Goal: Navigation & Orientation: Find specific page/section

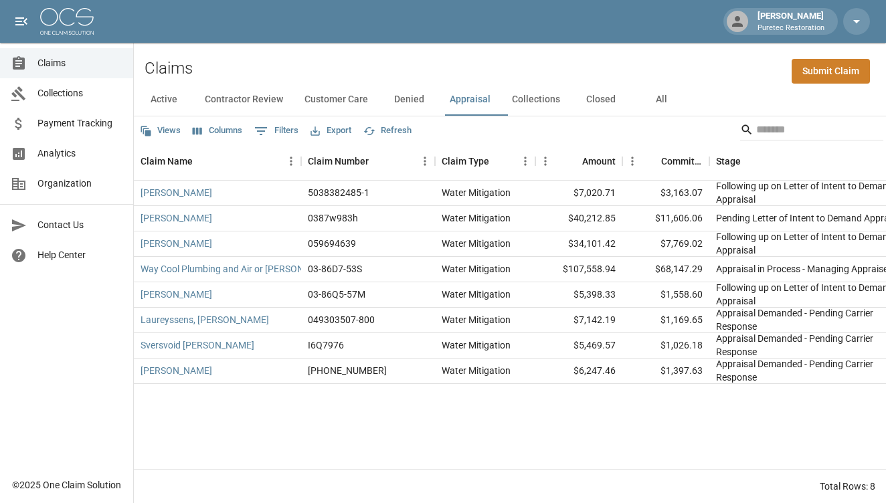
click at [98, 70] on span "Claims" at bounding box center [79, 63] width 85 height 14
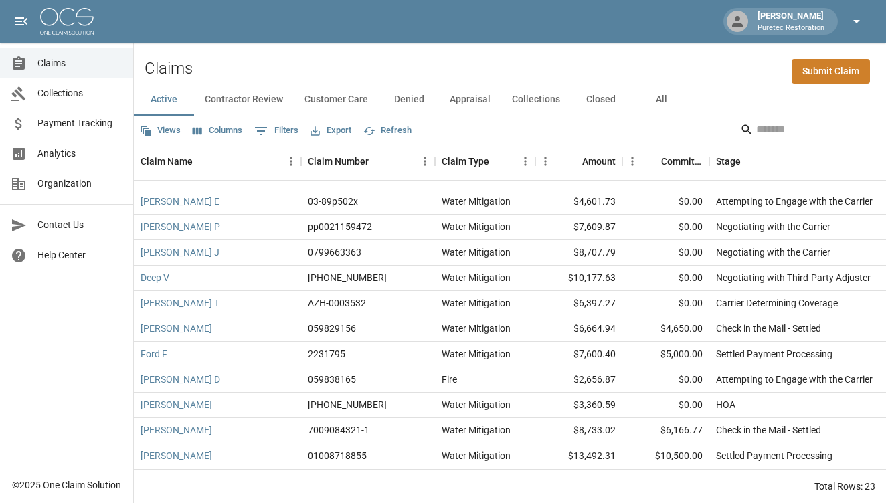
click at [867, 22] on button "button" at bounding box center [857, 21] width 27 height 27
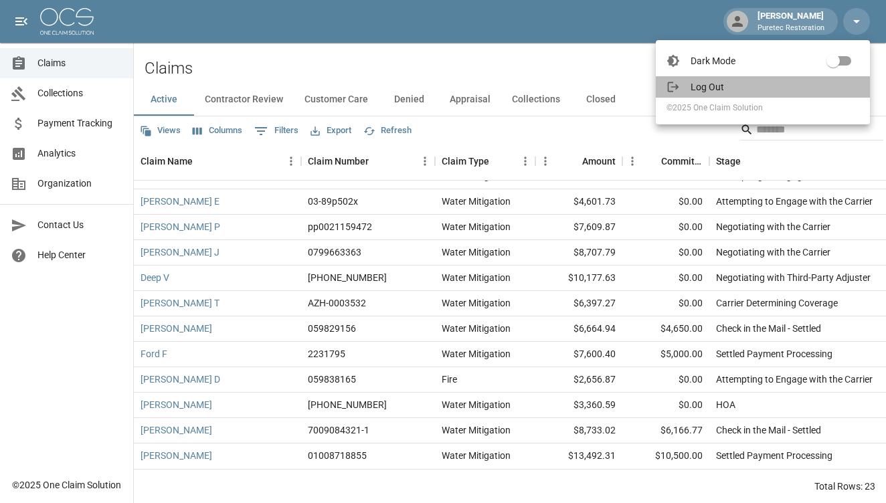
click at [770, 86] on span "Log Out" at bounding box center [775, 86] width 169 height 13
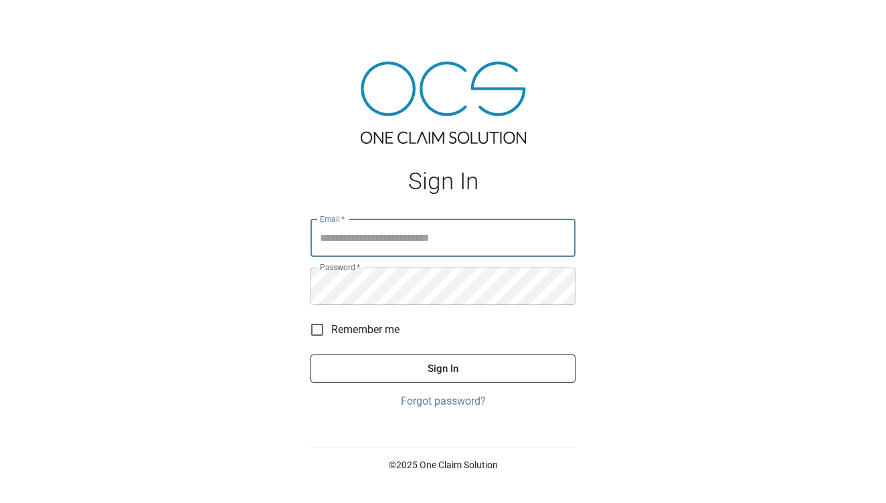
type input "**********"
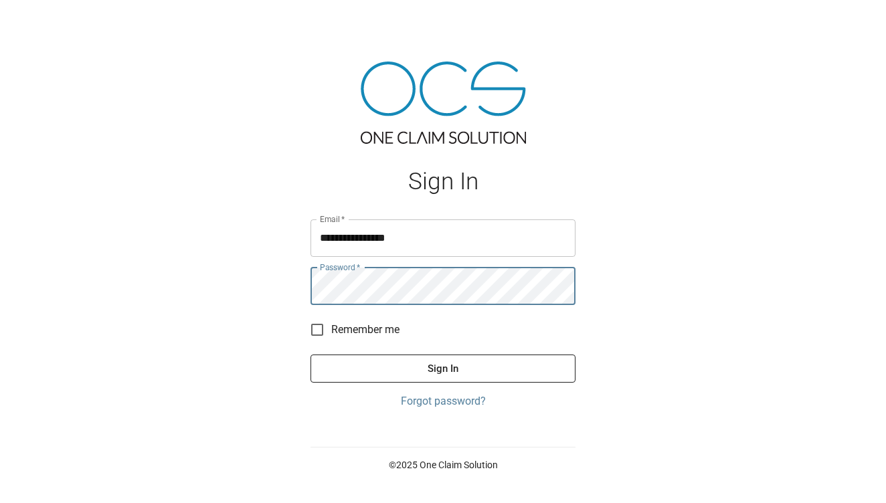
click at [462, 370] on button "Sign In" at bounding box center [443, 369] width 265 height 28
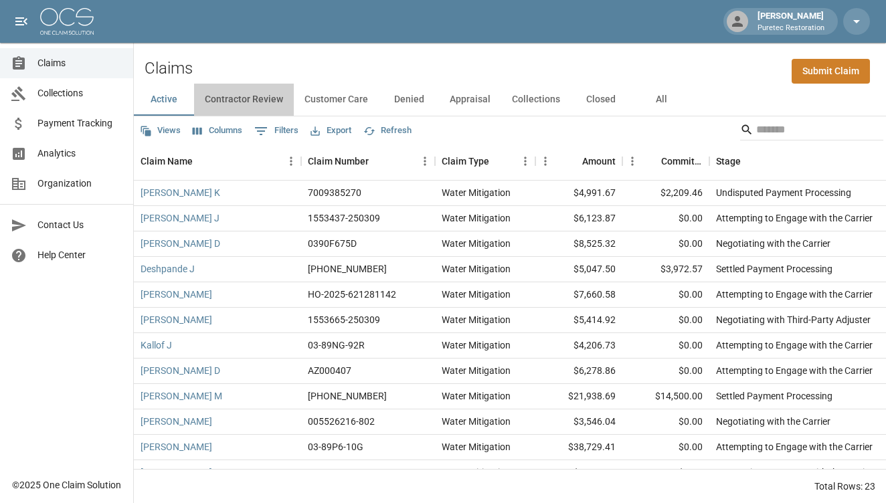
click at [228, 98] on button "Contractor Review" at bounding box center [244, 100] width 100 height 32
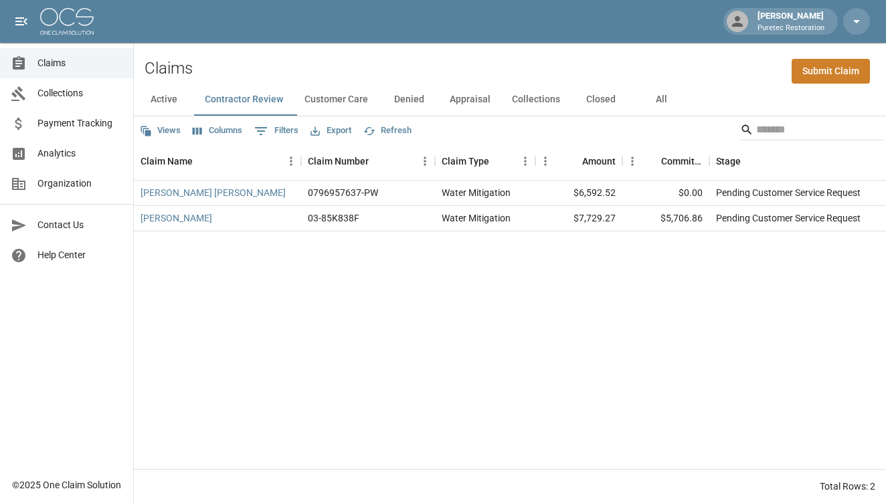
click at [322, 101] on button "Customer Care" at bounding box center [336, 100] width 85 height 32
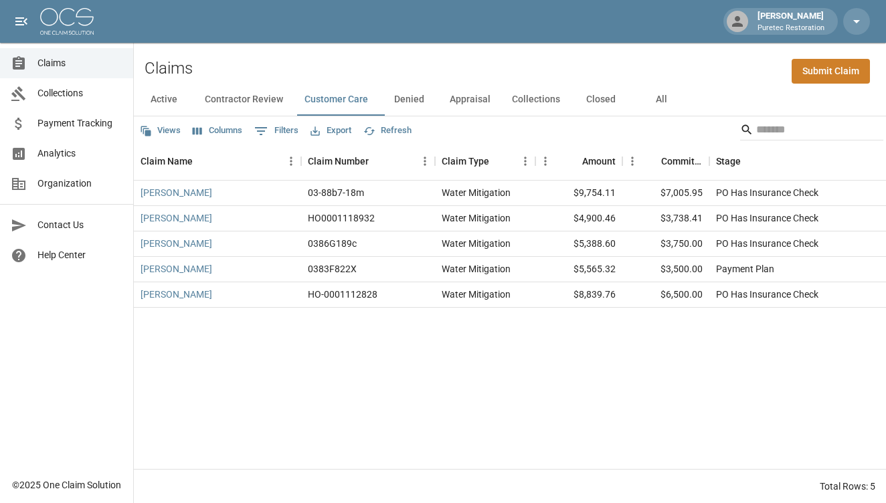
click at [408, 100] on button "Denied" at bounding box center [409, 100] width 60 height 32
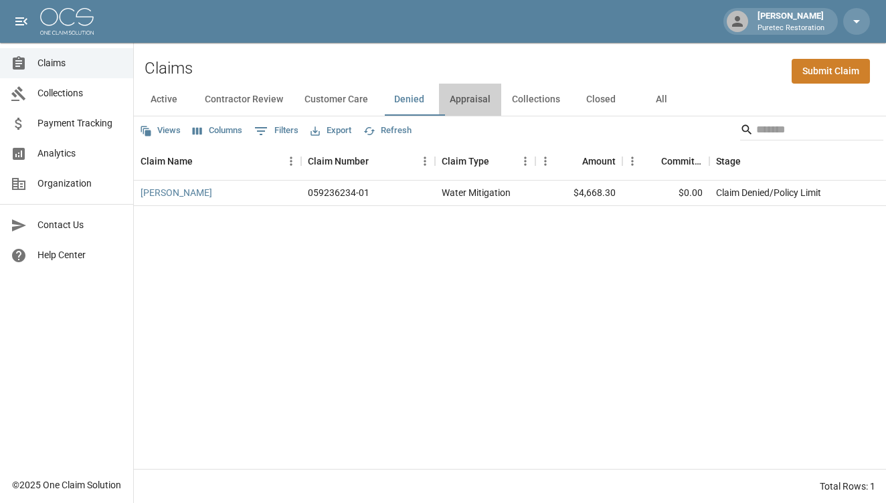
click at [473, 102] on button "Appraisal" at bounding box center [470, 100] width 62 height 32
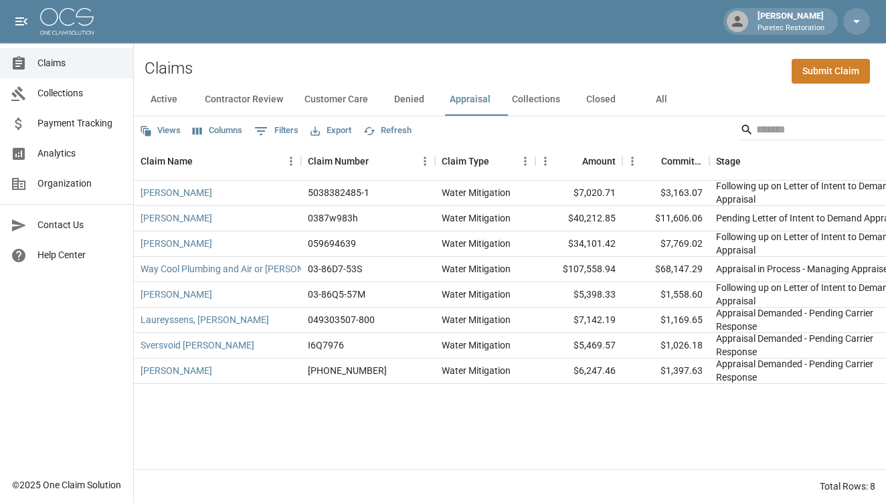
click at [556, 101] on button "Collections" at bounding box center [536, 100] width 70 height 32
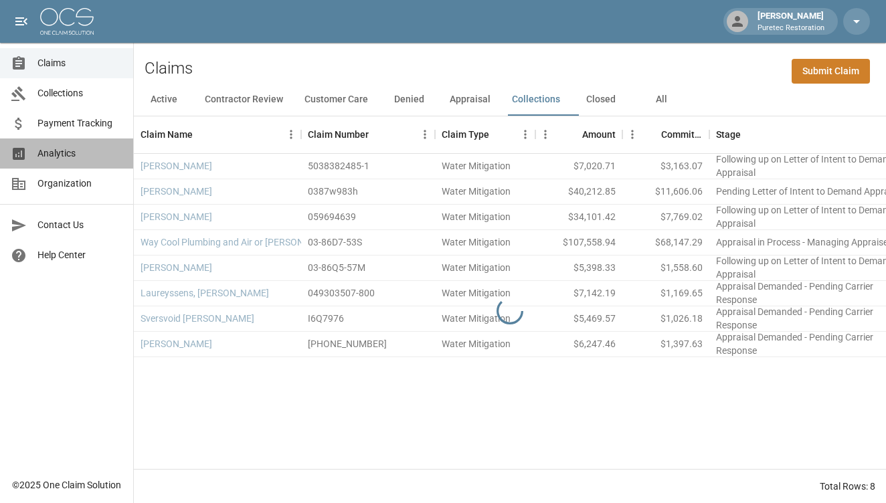
click at [69, 155] on span "Analytics" at bounding box center [79, 154] width 85 height 14
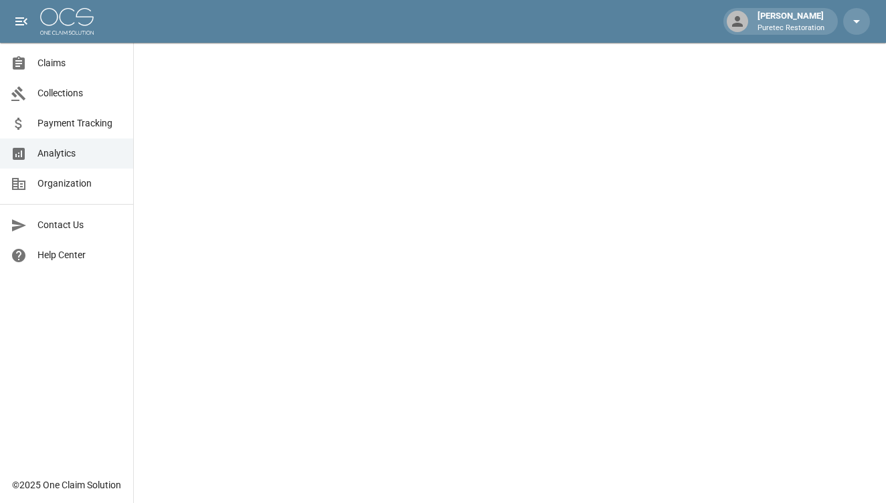
click at [82, 61] on span "Claims" at bounding box center [79, 63] width 85 height 14
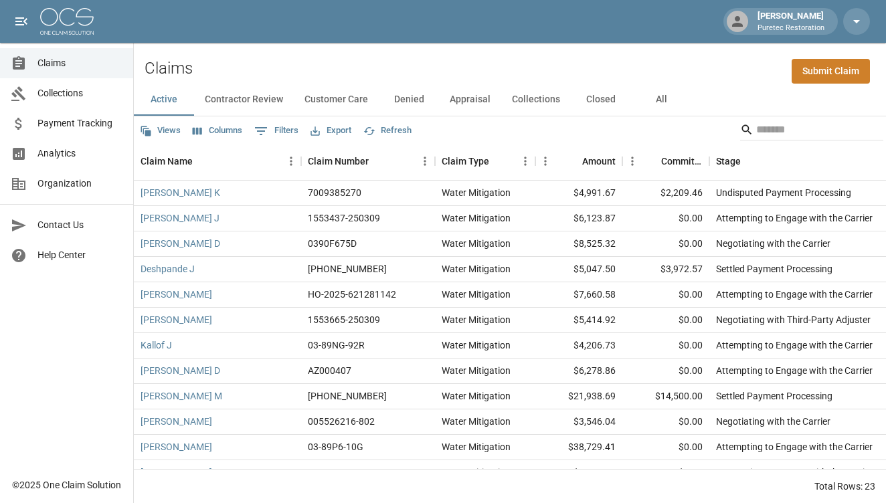
click at [83, 154] on span "Analytics" at bounding box center [79, 154] width 85 height 14
